Goal: Submit feedback/report problem

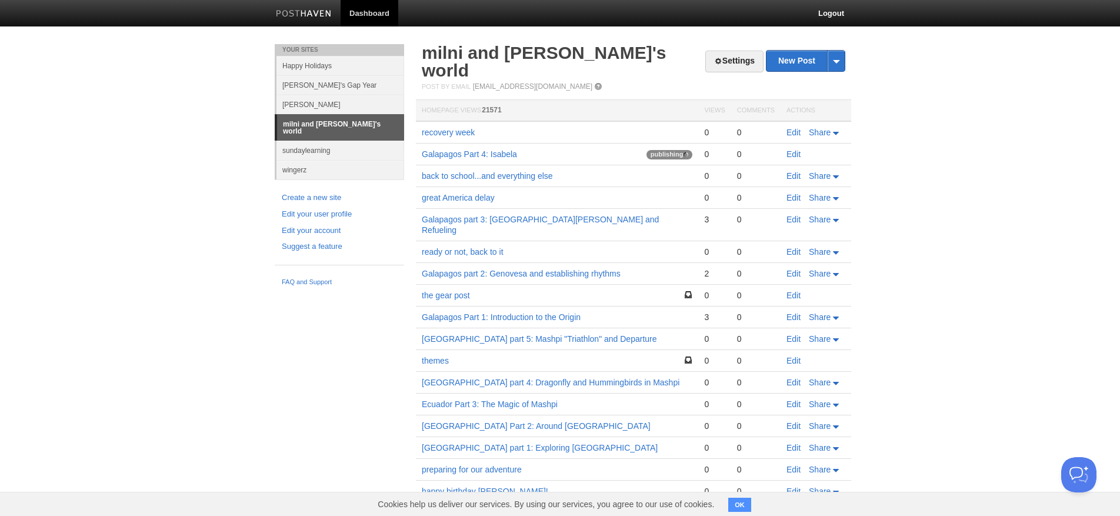
scroll to position [2, 0]
click at [452, 143] on td "Galapagos Part 4: Isabela publishing" at bounding box center [557, 154] width 282 height 22
click at [453, 149] on link "Galapagos Part 4: Isabela" at bounding box center [469, 153] width 95 height 9
click at [790, 149] on link "Edit" at bounding box center [793, 153] width 14 height 9
click at [1091, 477] on button "Open Beacon popover" at bounding box center [1075, 472] width 35 height 35
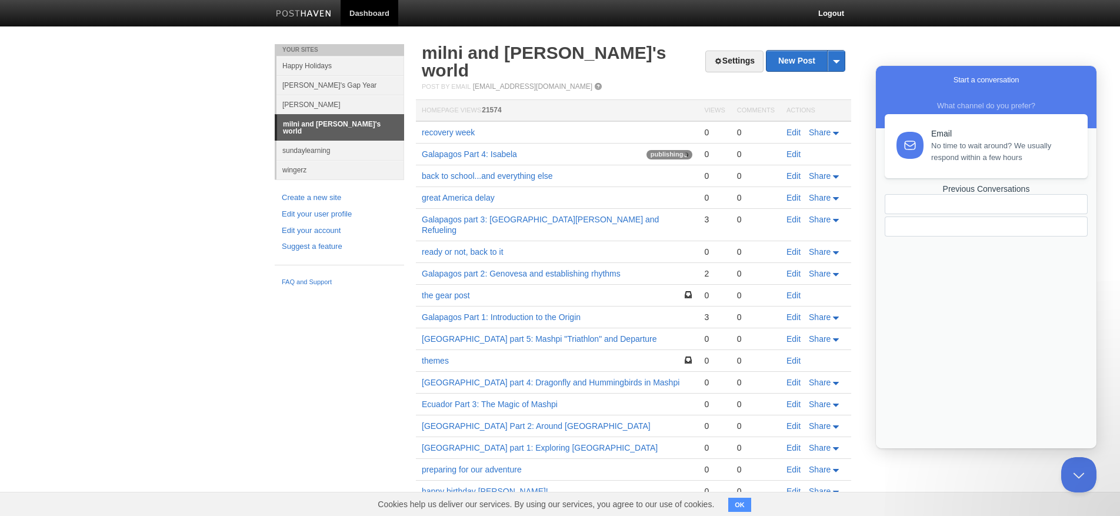
click at [938, 132] on div "Email" at bounding box center [1002, 134] width 143 height 10
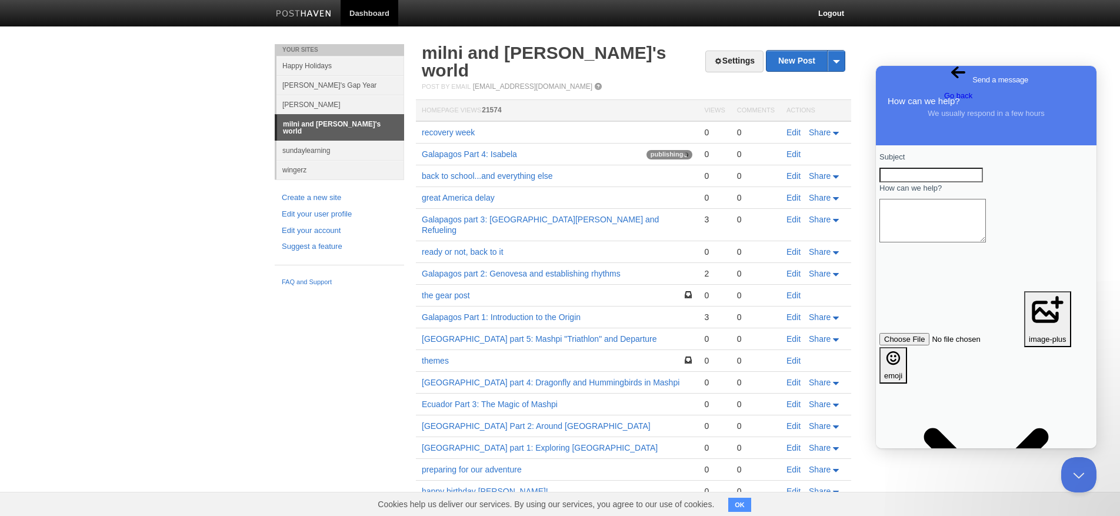
click at [939, 174] on input "Subject" at bounding box center [930, 175] width 103 height 15
type input "Issue with publishing"
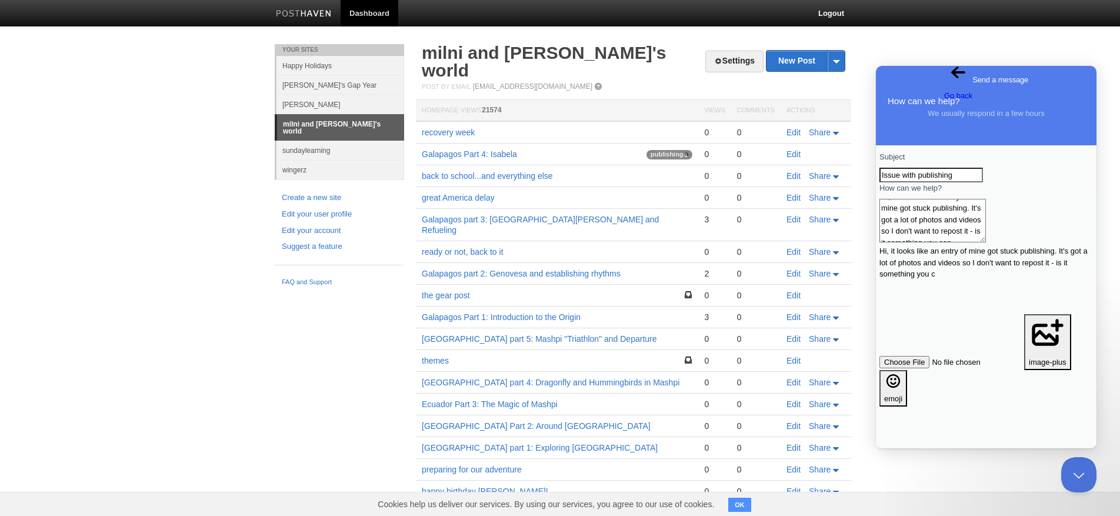
scroll to position [8, 0]
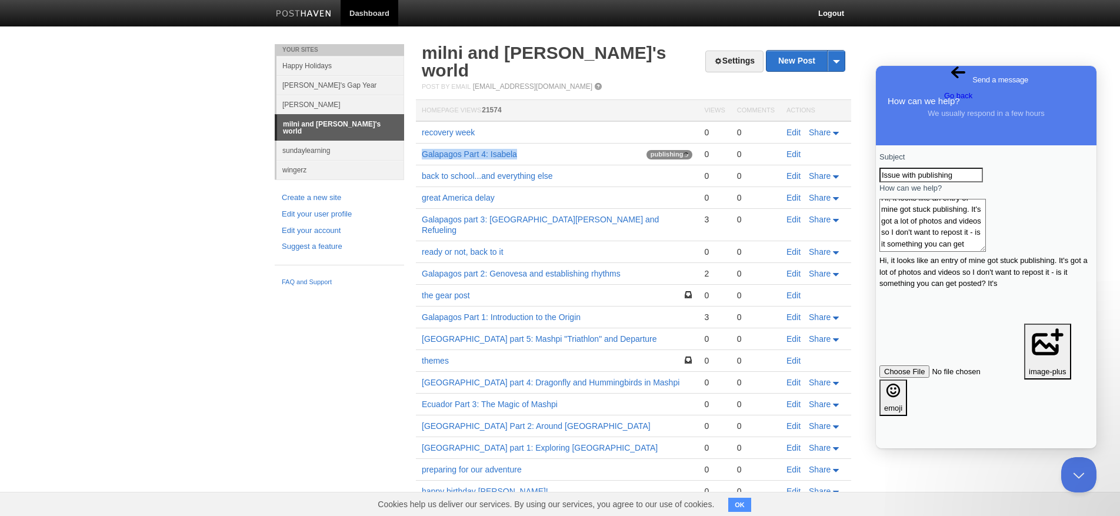
drag, startPoint x: 546, startPoint y: 135, endPoint x: 420, endPoint y: 139, distance: 126.5
click at [420, 143] on td "Galapagos Part 4: Isabela publishing" at bounding box center [557, 154] width 282 height 22
copy link "Galapagos Part 4: Isabela"
click at [985, 252] on textarea "Hi, it looks like an entry of mine got stuck publishing. It's got a lot of phot…" at bounding box center [932, 225] width 106 height 53
paste textarea "Galapagos Part 4: Isabela"
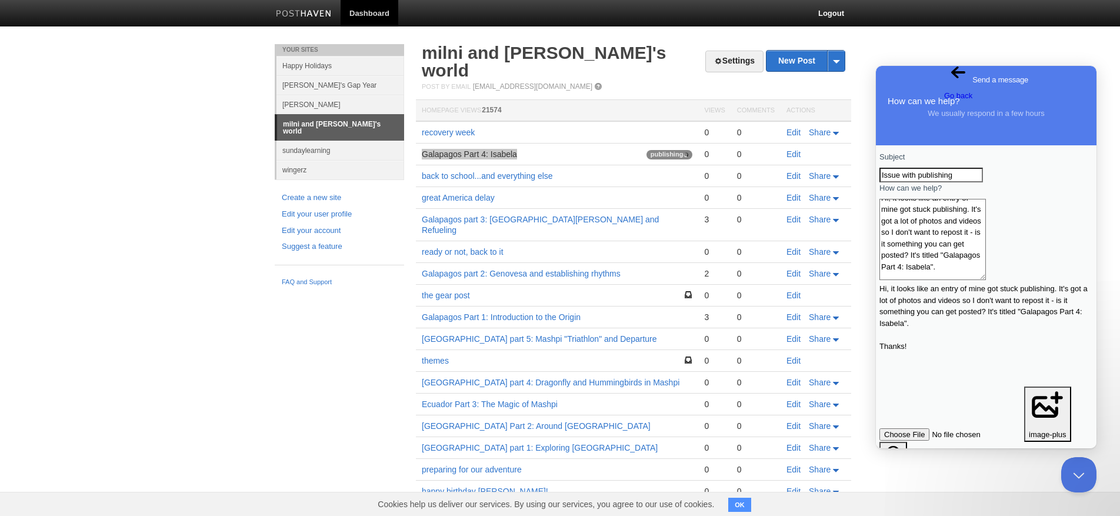
scroll to position [9, 0]
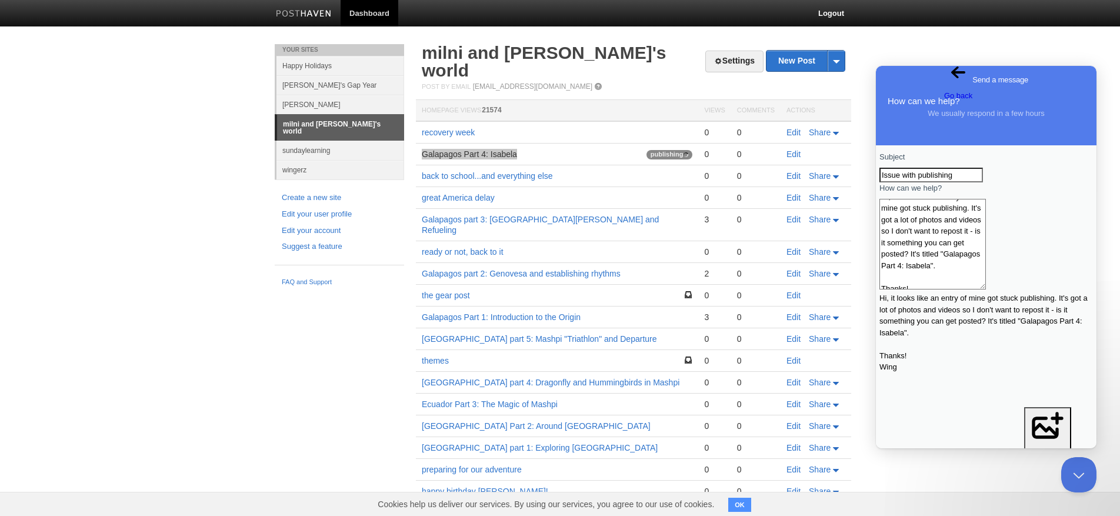
type textarea "Hi, it looks like an entry of mine got stuck publishing. It's got a lot of phot…"
